Goal: Information Seeking & Learning: Check status

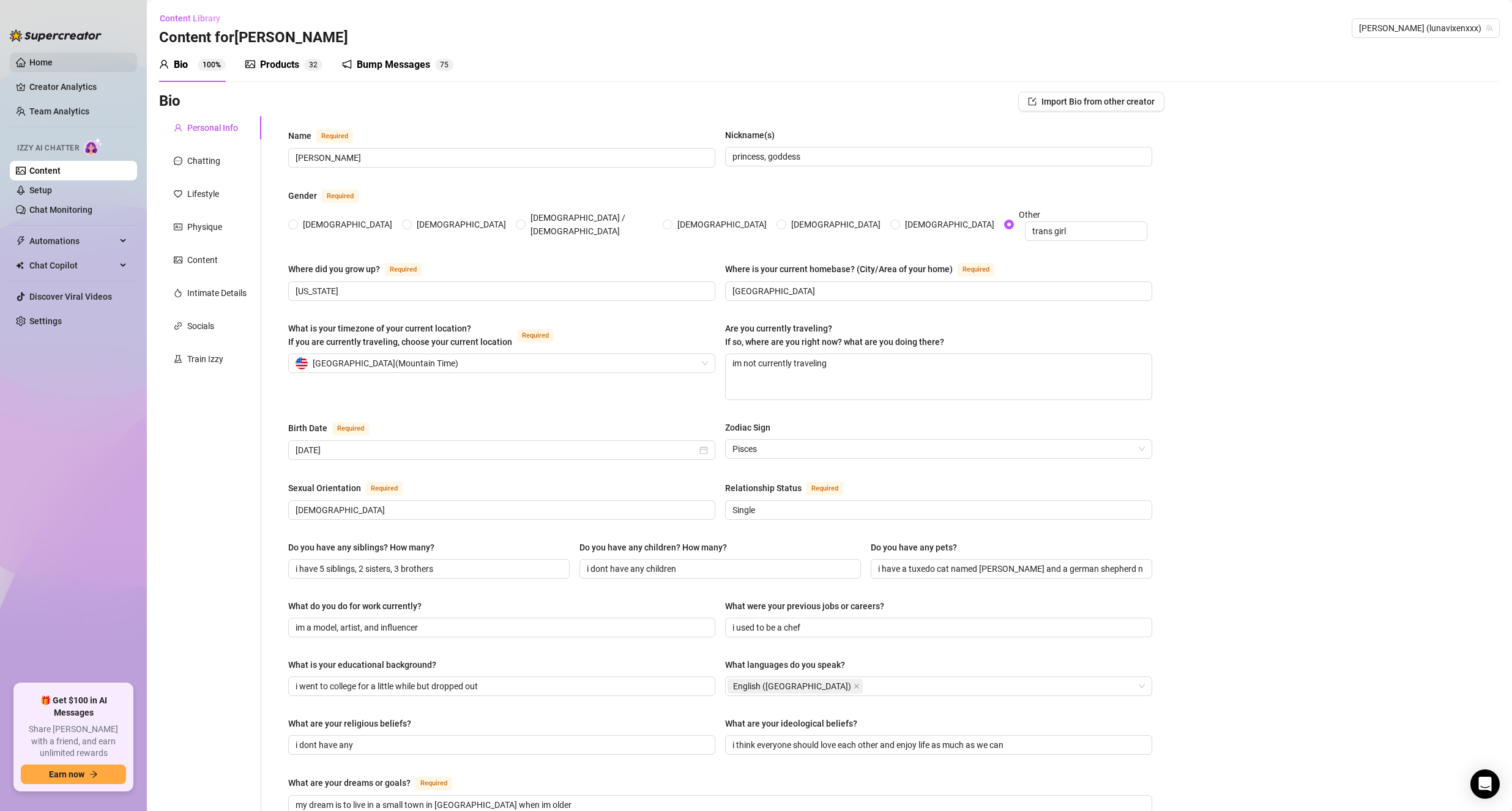
click at [36, 64] on link "Home" at bounding box center [41, 62] width 24 height 10
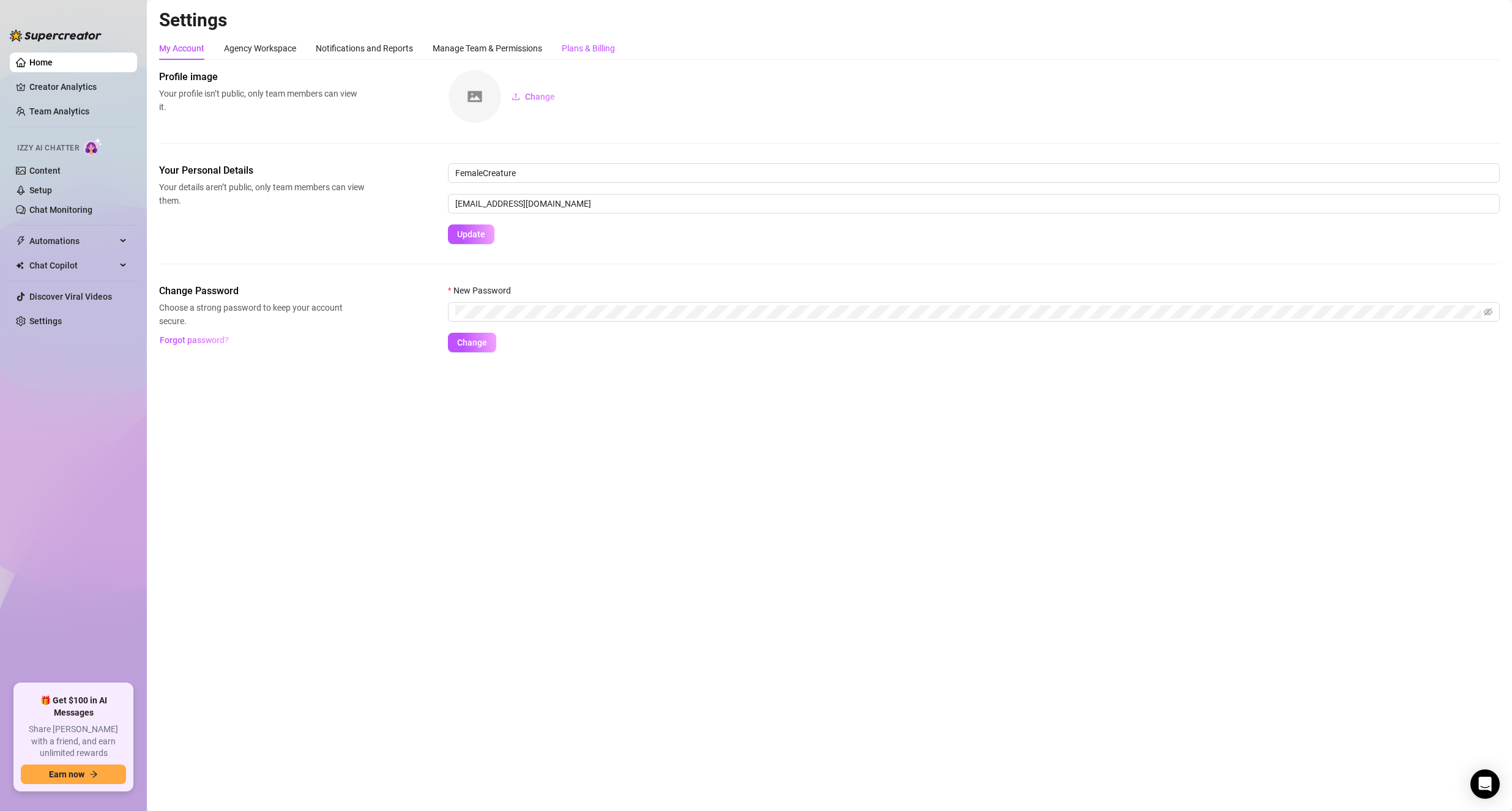
click at [575, 46] on div "Plans & Billing" at bounding box center [588, 48] width 53 height 14
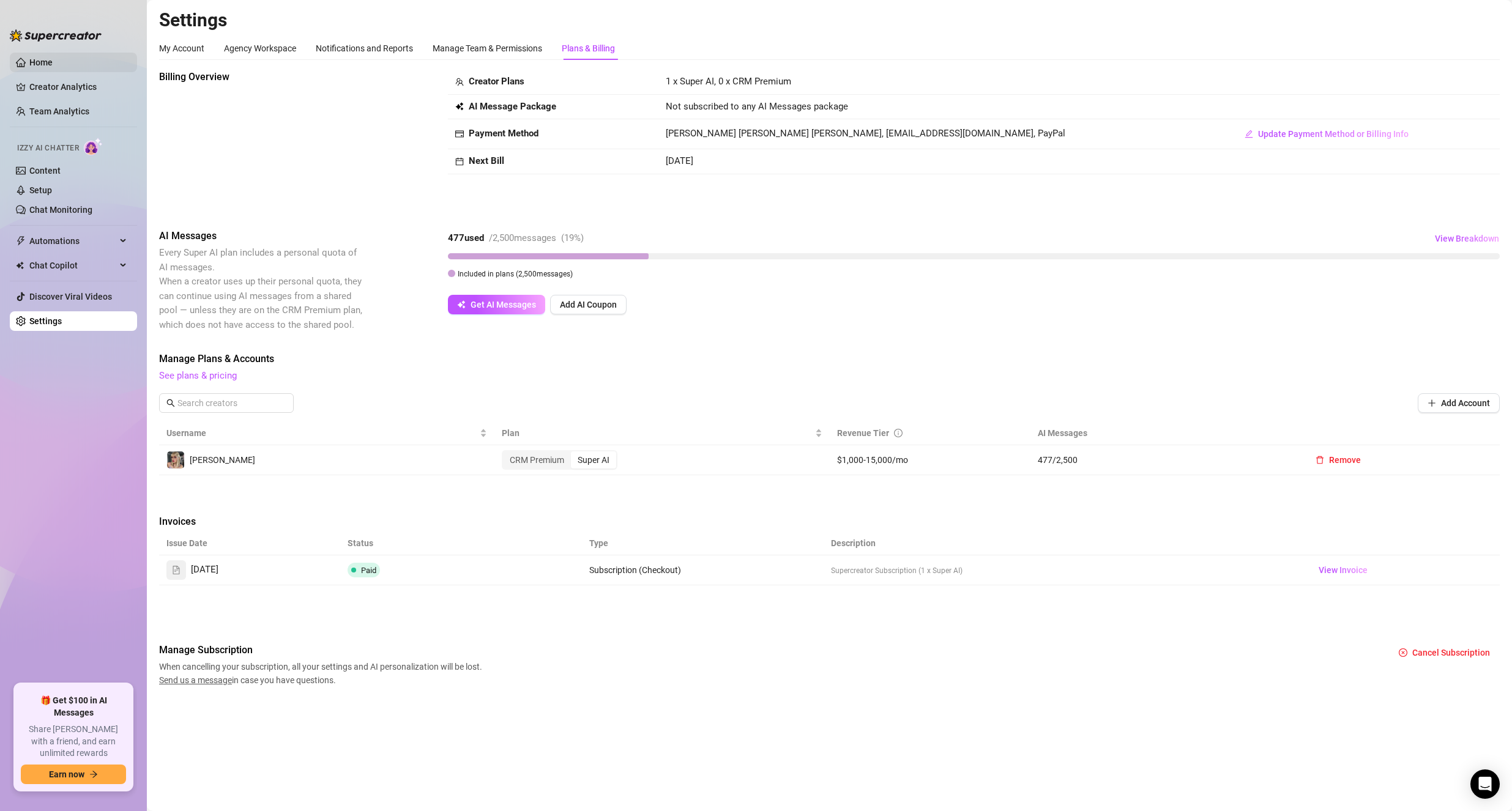
click at [49, 61] on link "Home" at bounding box center [41, 62] width 24 height 10
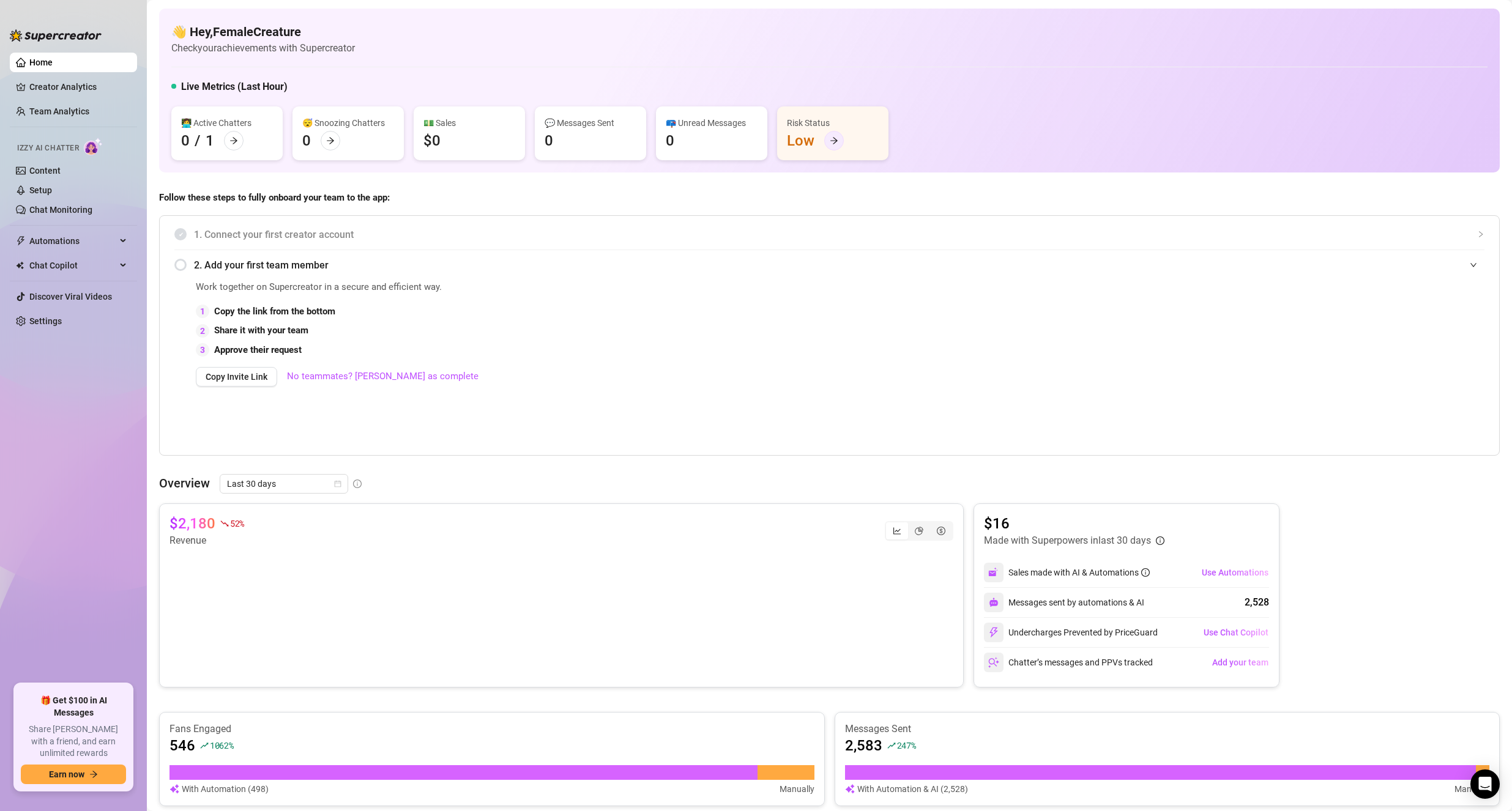
click at [839, 141] on div at bounding box center [833, 140] width 19 height 19
click at [29, 84] on link "Creator Analytics" at bounding box center [78, 86] width 98 height 19
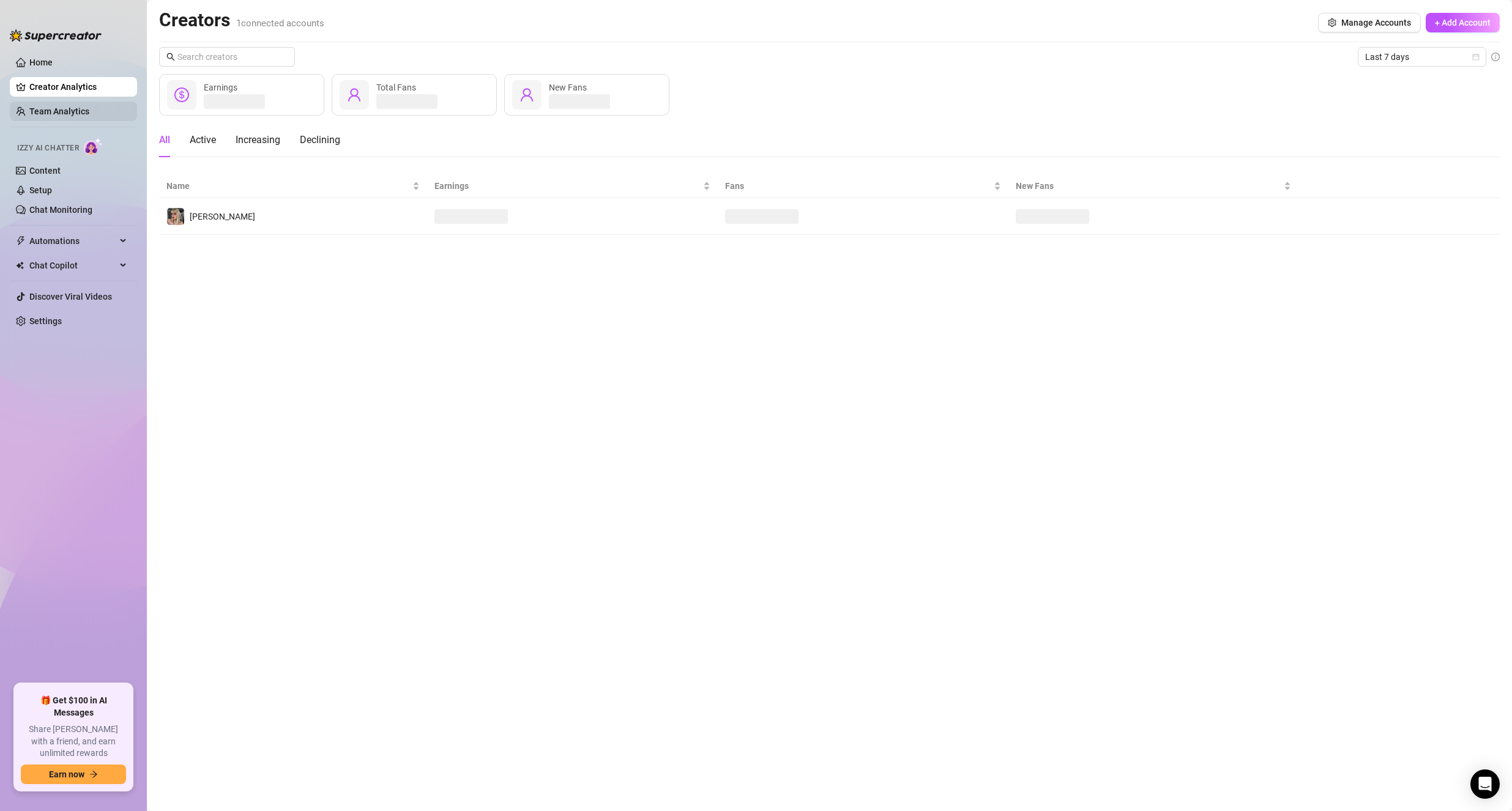
click at [41, 106] on link "Team Analytics" at bounding box center [59, 111] width 60 height 10
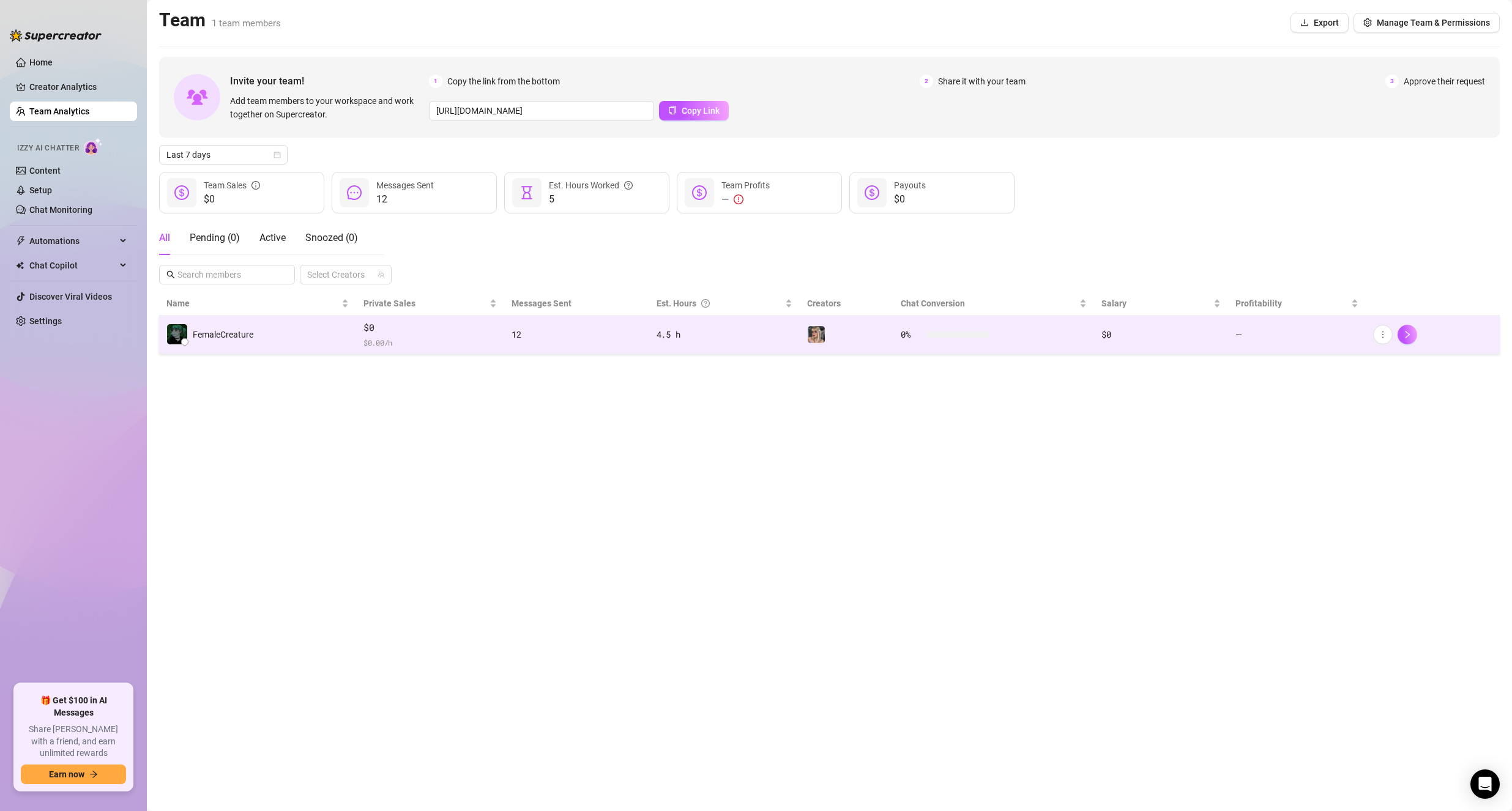
click at [397, 321] on span "$0" at bounding box center [430, 328] width 134 height 15
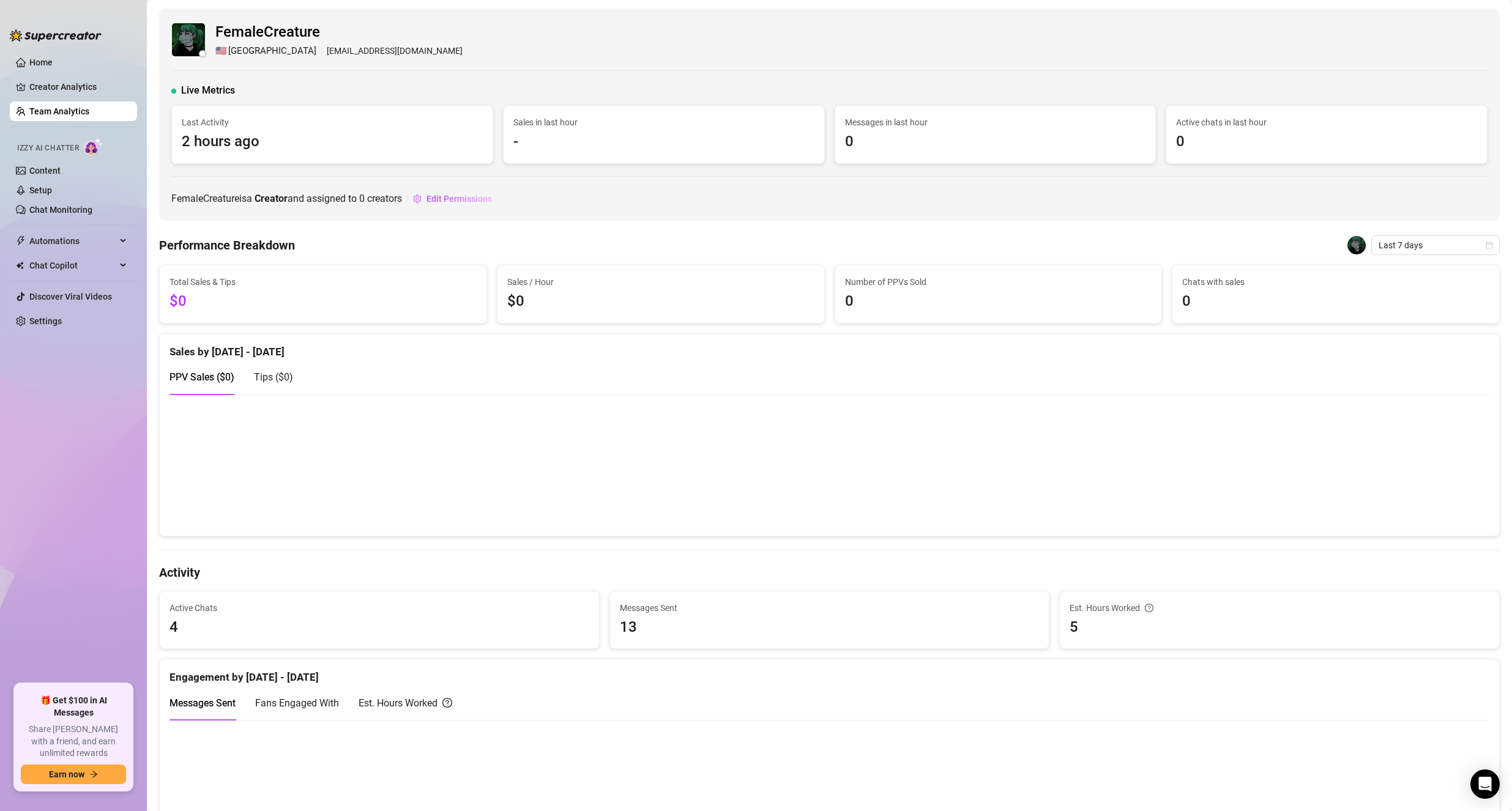
click at [46, 51] on ul "Home Creator Analytics Team Analytics Izzy AI Chatter Content Setup Chat Monito…" at bounding box center [74, 364] width 127 height 632
click at [42, 61] on link "Home" at bounding box center [41, 62] width 24 height 10
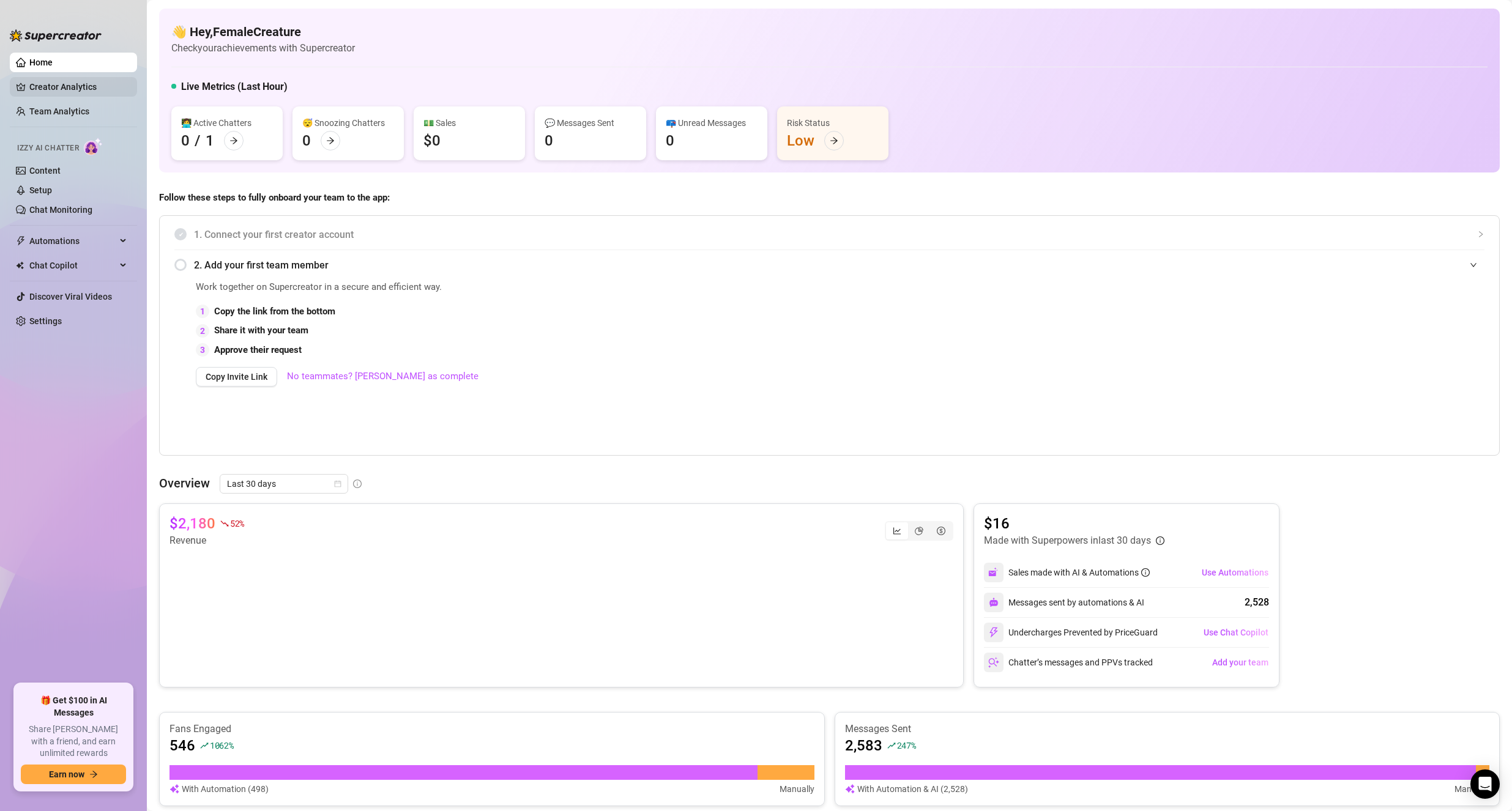
click at [53, 95] on link "Creator Analytics" at bounding box center [78, 86] width 98 height 19
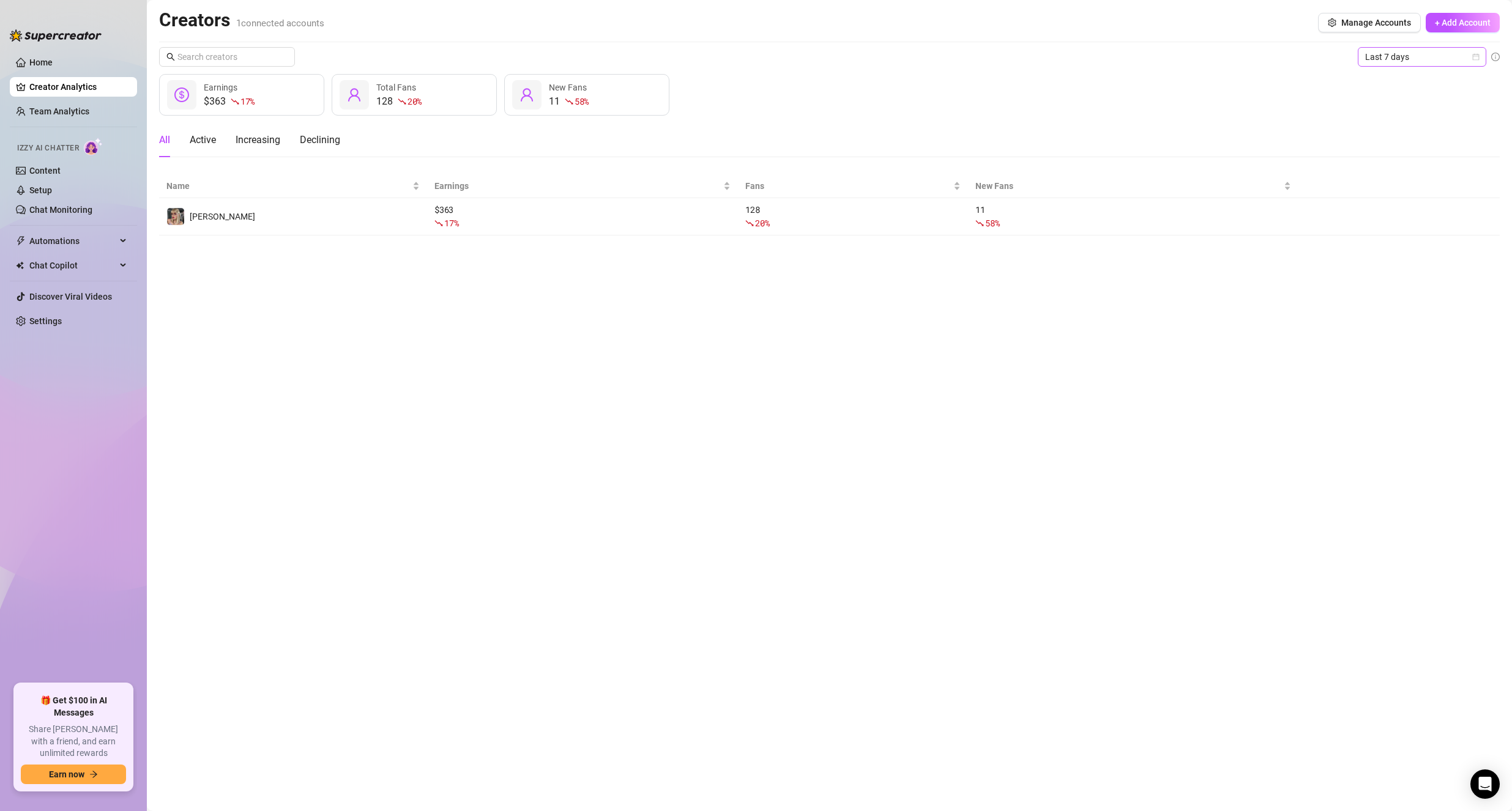
click at [1456, 56] on span "Last 7 days" at bounding box center [1421, 57] width 114 height 19
click at [1428, 126] on div "Last 30 days" at bounding box center [1422, 120] width 109 height 14
click at [1420, 49] on span "Last 30 days" at bounding box center [1421, 57] width 114 height 19
click at [1398, 136] on div "Last 90 days" at bounding box center [1422, 140] width 109 height 14
click at [1436, 56] on span "Last 90 days" at bounding box center [1421, 57] width 114 height 19
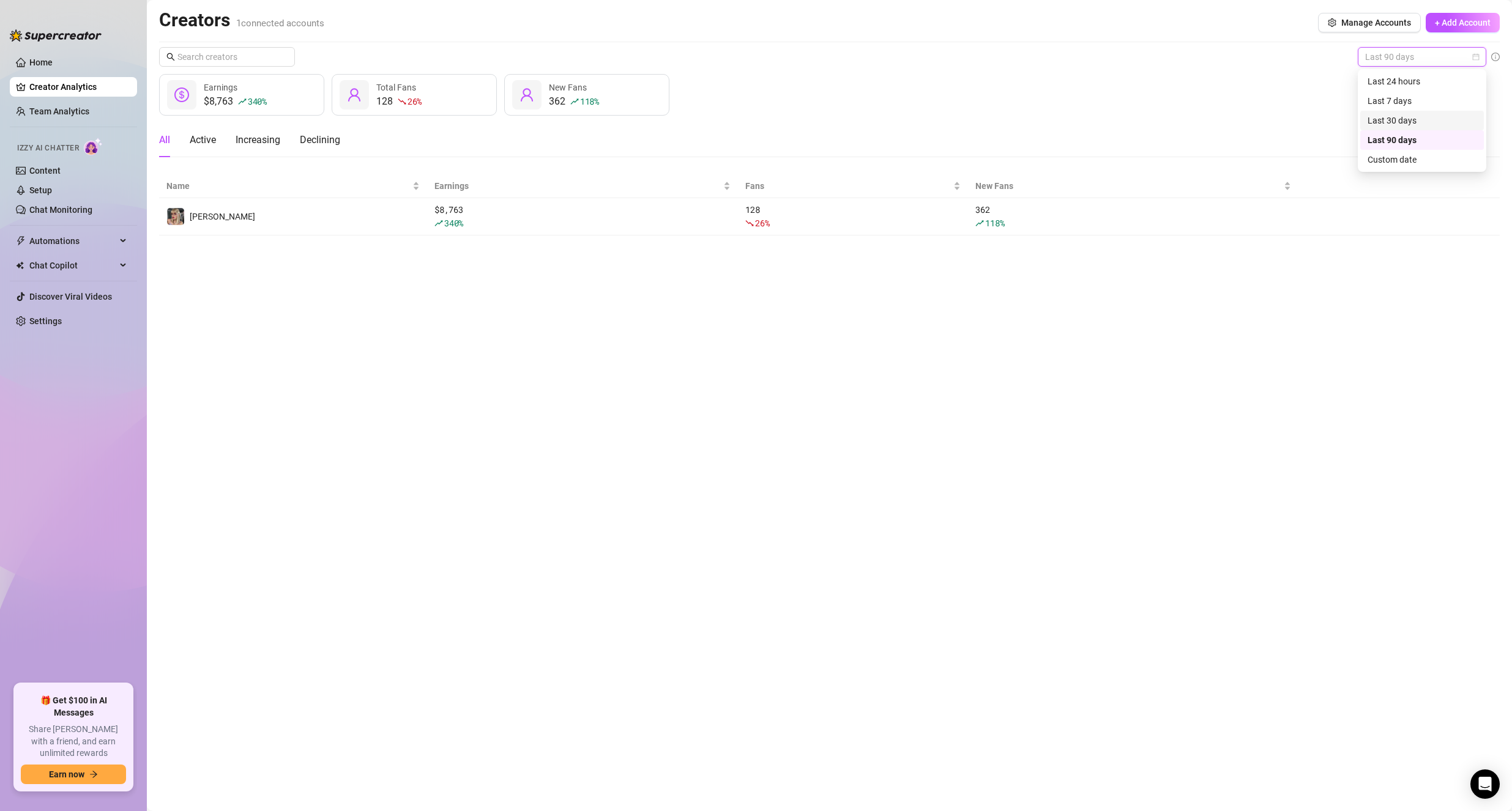
click at [1411, 117] on div "Last 30 days" at bounding box center [1422, 120] width 109 height 14
